Goal: Contribute content: Contribute content

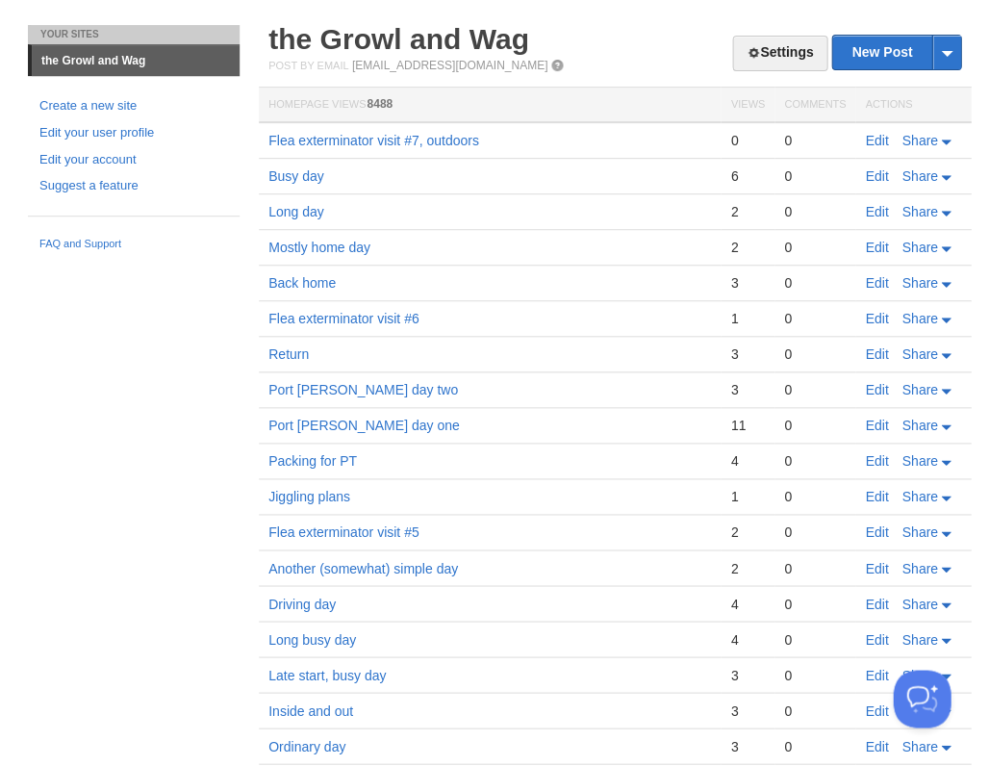
click at [846, 134] on td "0" at bounding box center [815, 140] width 81 height 37
click at [876, 139] on link "Edit" at bounding box center [876, 140] width 23 height 15
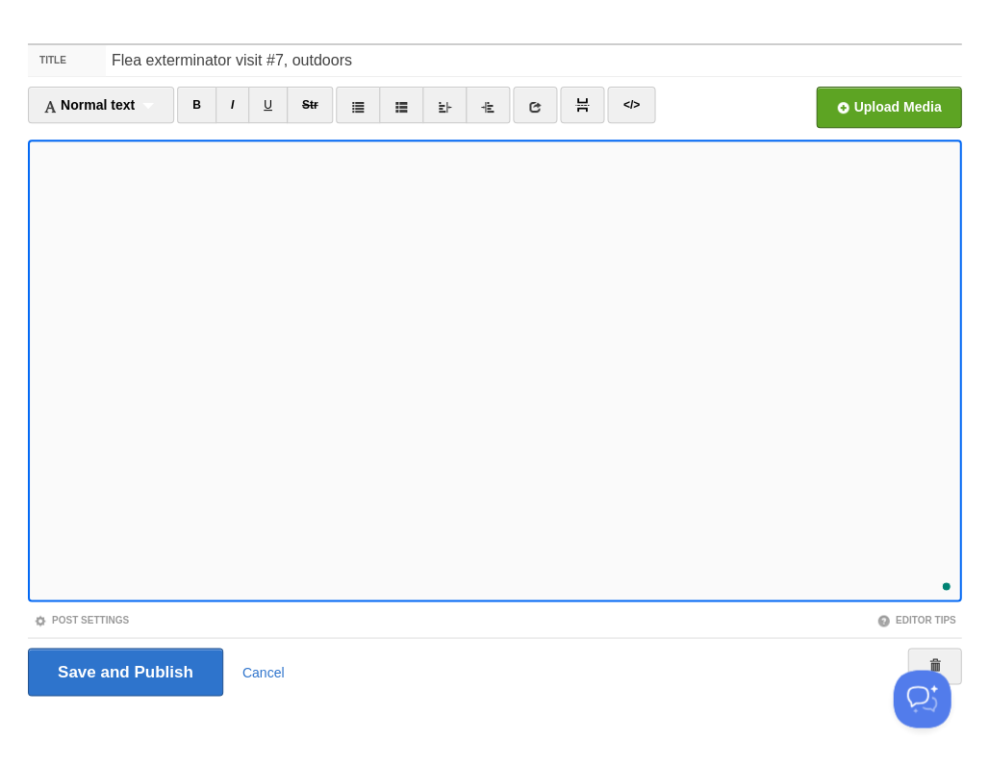
scroll to position [769, 0]
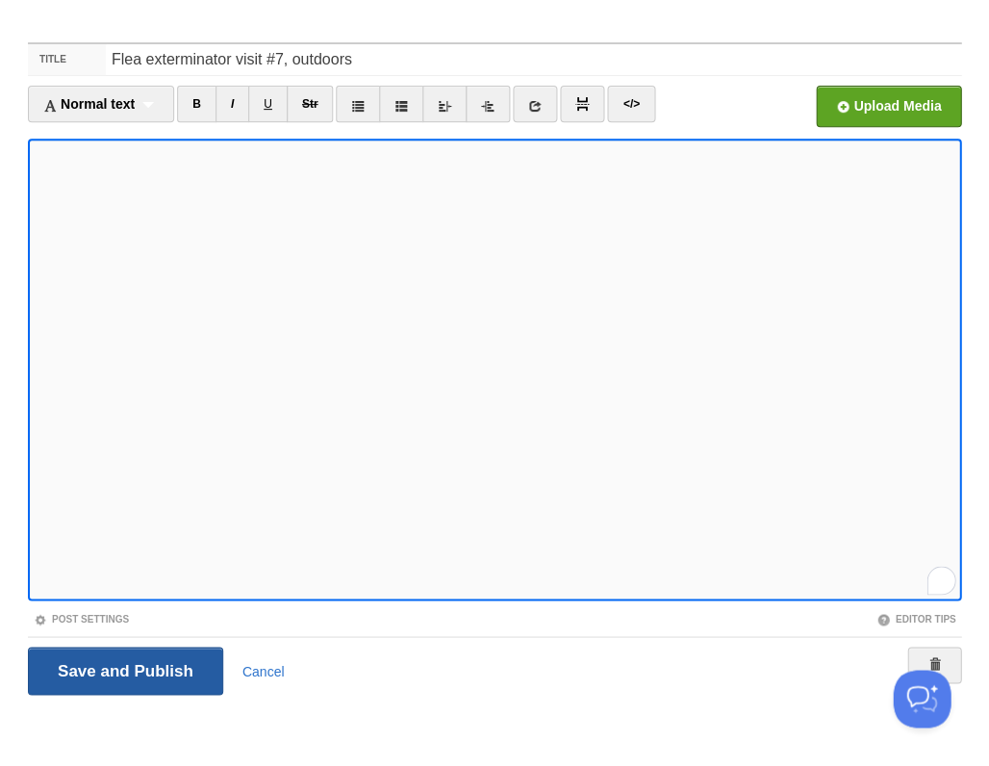
click at [123, 669] on input "Save and Publish" at bounding box center [125, 671] width 195 height 48
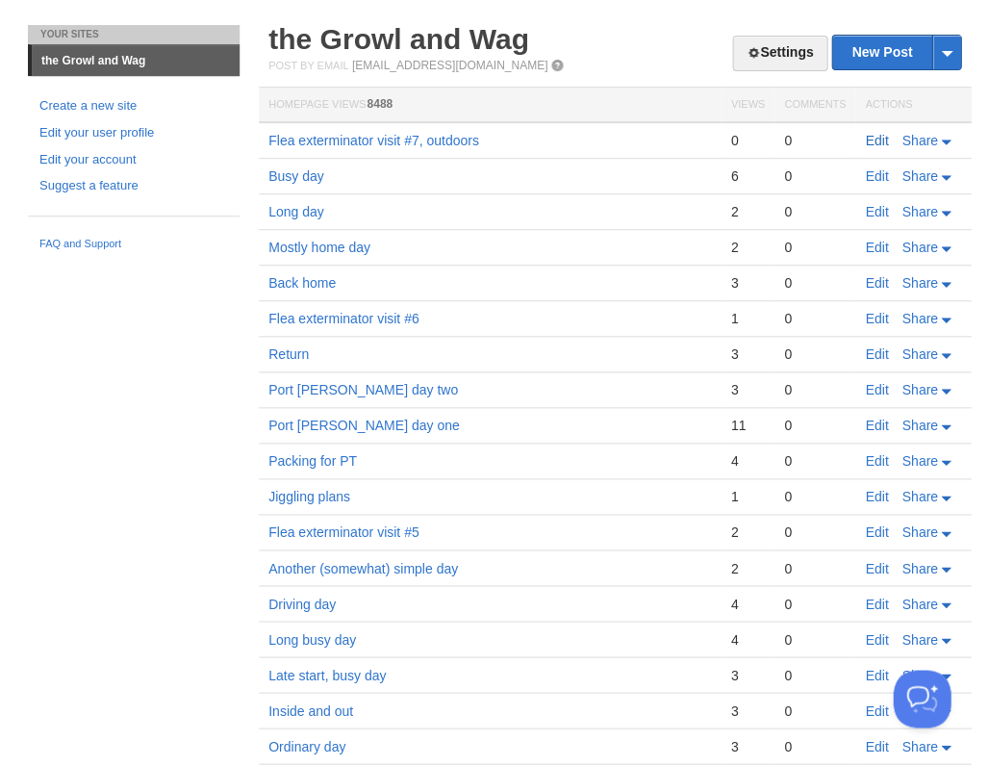
click at [872, 139] on link "Edit" at bounding box center [876, 140] width 23 height 15
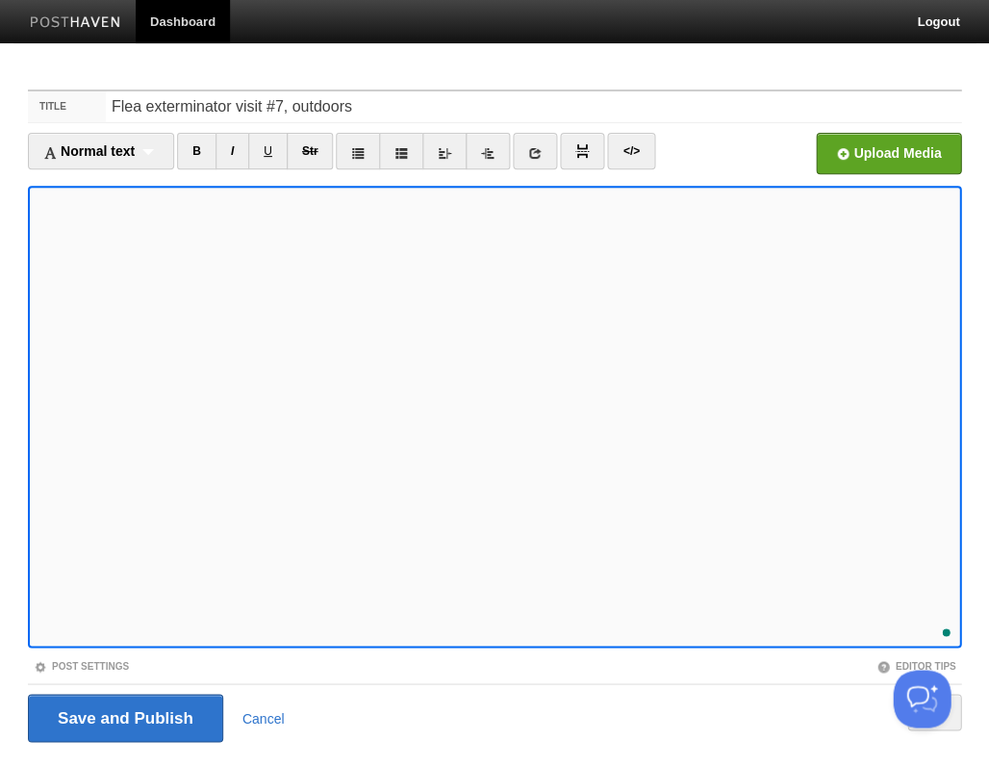
scroll to position [46, 0]
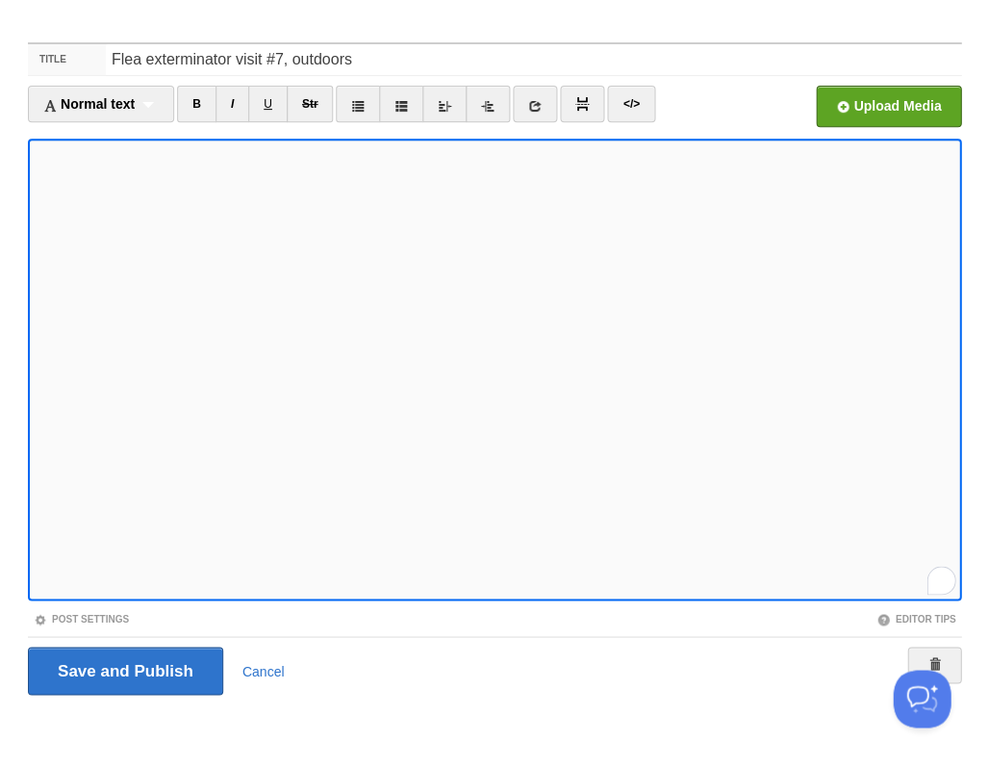
scroll to position [840, 0]
click at [123, 669] on input "Save and Publish" at bounding box center [125, 671] width 195 height 48
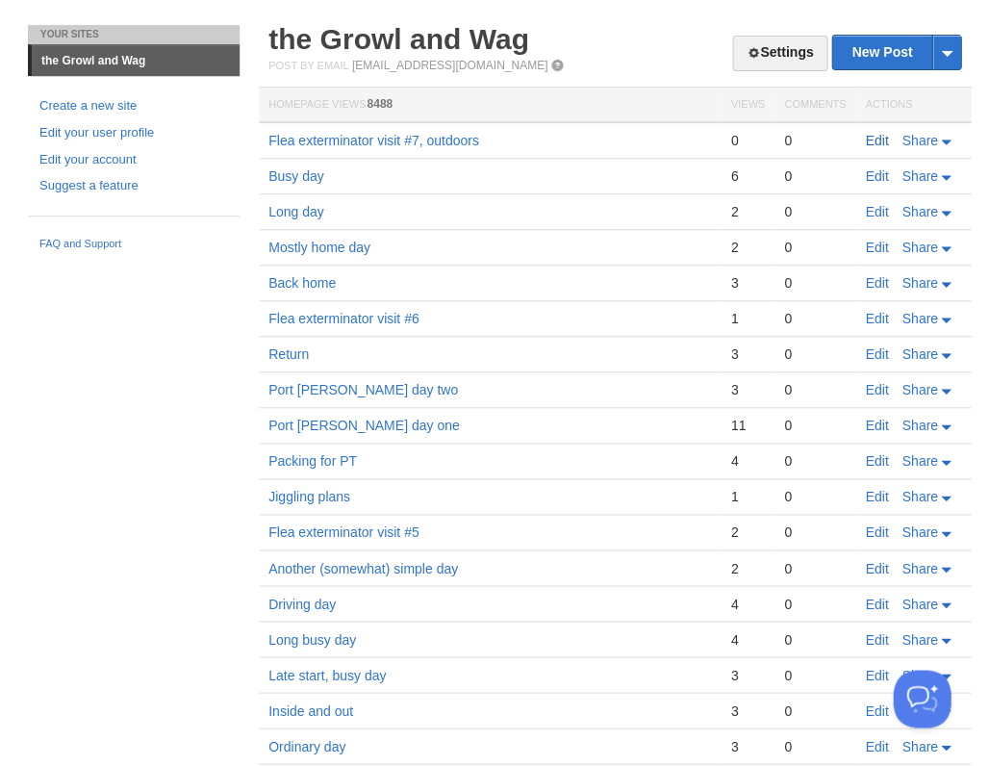
click at [874, 135] on link "Edit" at bounding box center [876, 140] width 23 height 15
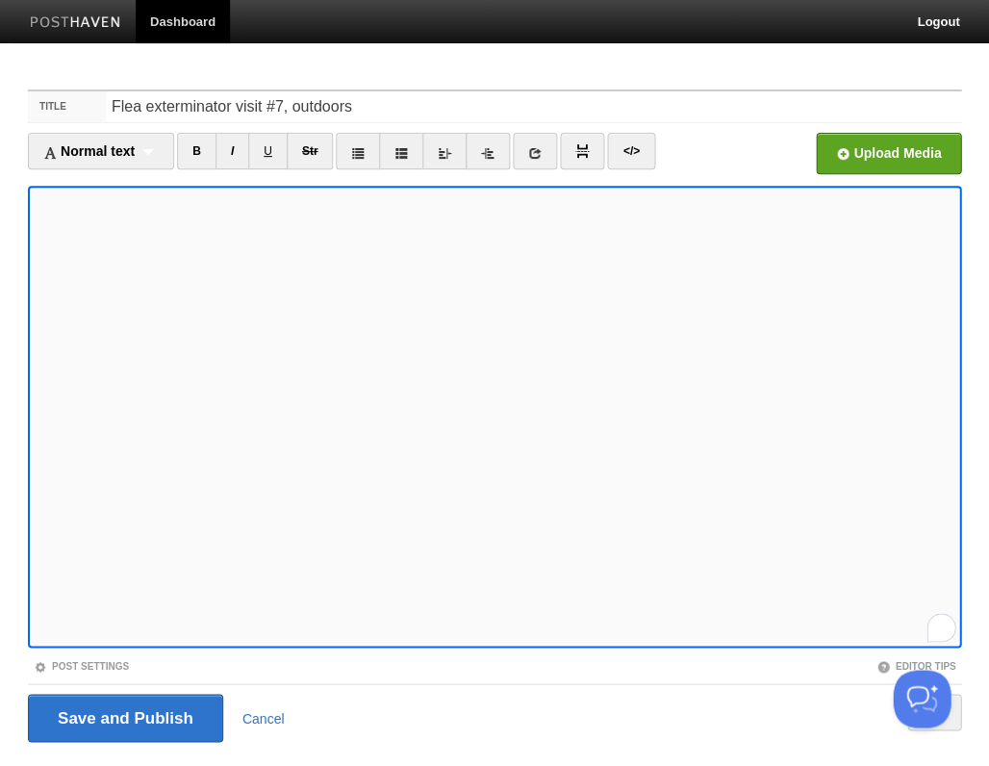
scroll to position [46, 0]
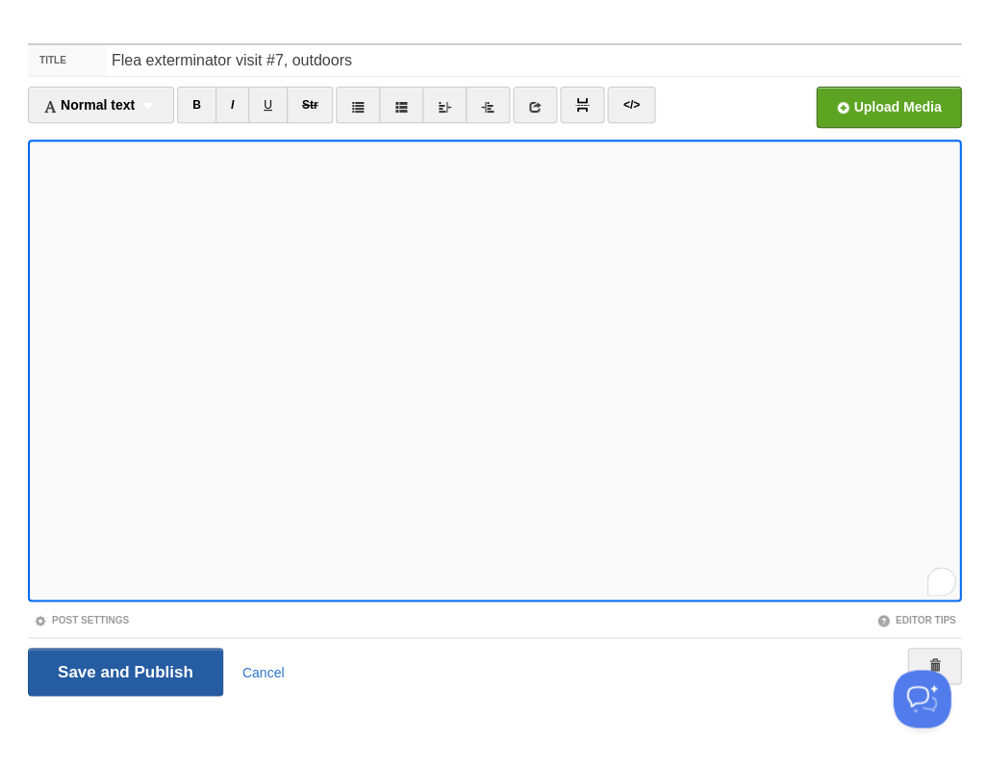
click at [129, 673] on input "Save and Publish" at bounding box center [125, 672] width 195 height 48
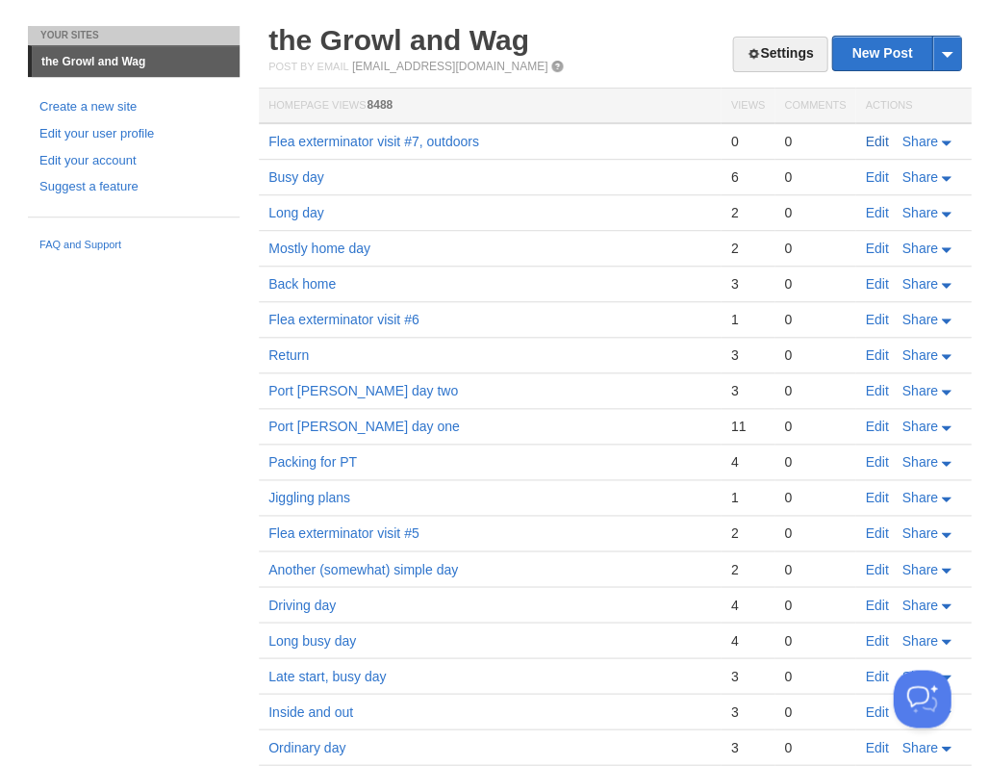
click at [878, 138] on link "Edit" at bounding box center [876, 141] width 23 height 15
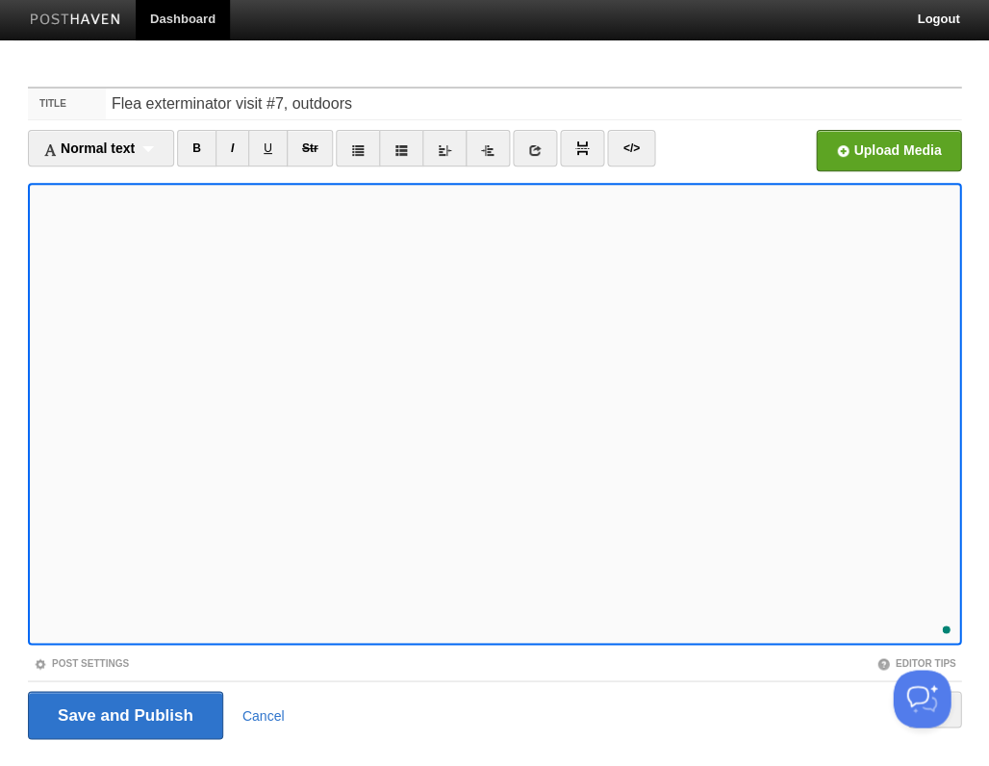
scroll to position [858, 0]
click at [123, 712] on input "Save and Publish" at bounding box center [125, 715] width 195 height 48
